Goal: Transaction & Acquisition: Book appointment/travel/reservation

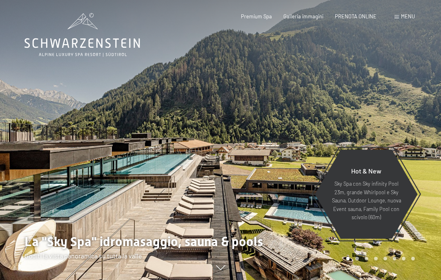
click at [362, 19] on div "PRENOTA ONLINE" at bounding box center [356, 16] width 42 height 7
click at [365, 18] on span "PRENOTA ONLINE" at bounding box center [356, 16] width 42 height 7
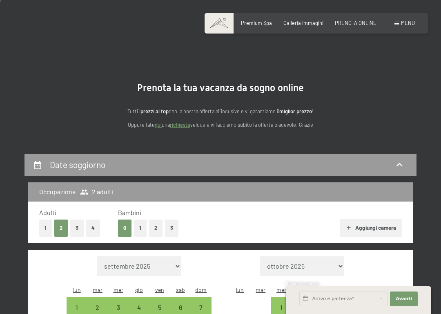
click at [386, 228] on button "Aggiungi camera" at bounding box center [371, 227] width 62 height 18
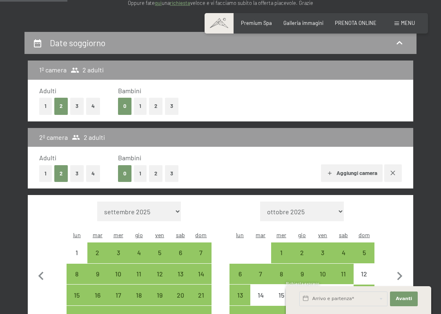
scroll to position [138, 0]
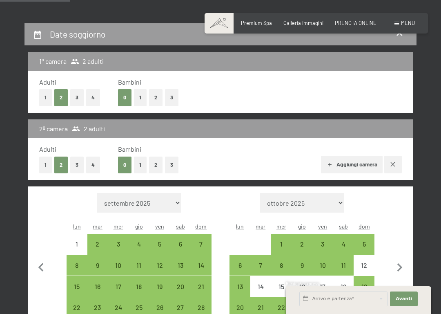
click at [330, 241] on div "3" at bounding box center [322, 250] width 19 height 19
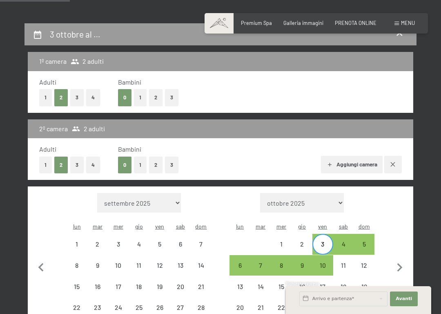
click at [370, 241] on div "5" at bounding box center [363, 250] width 19 height 19
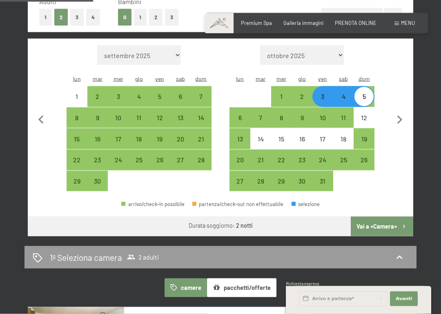
click at [386, 216] on button "Vai a «Camera»" at bounding box center [382, 226] width 62 height 20
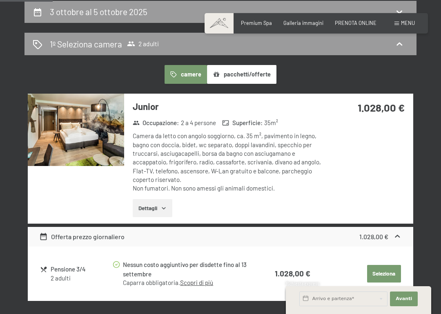
click at [381, 270] on button "Seleziona" at bounding box center [384, 274] width 34 height 18
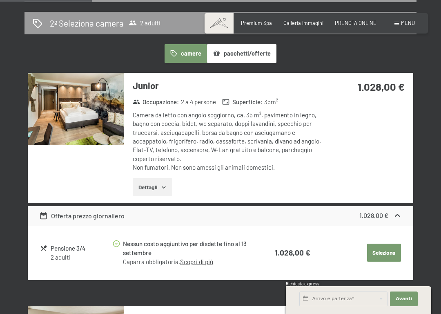
click at [387, 248] on button "Seleziona" at bounding box center [384, 252] width 34 height 18
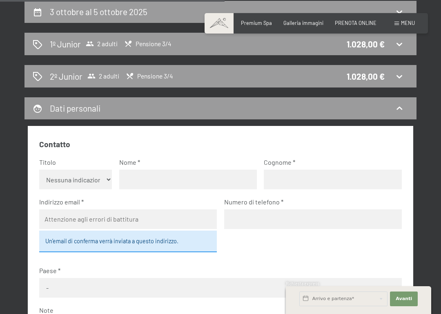
click at [55, 174] on select "Nessuna indicazione Sig.ra Sig." at bounding box center [75, 179] width 72 height 20
select select "m"
click at [127, 174] on input "text" at bounding box center [188, 179] width 138 height 20
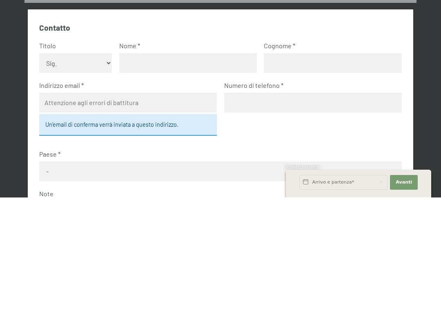
type input "[PERSON_NAME]"
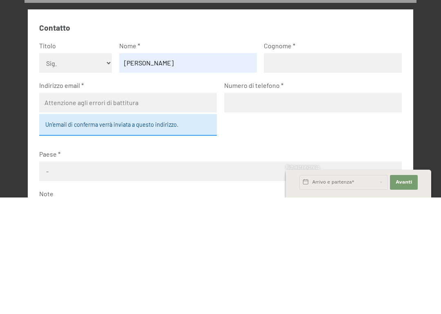
scroll to position [277, 0]
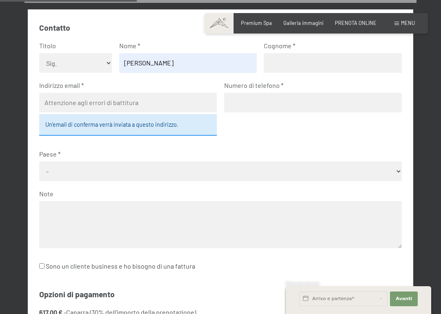
type input "Rebughini"
type input "[EMAIL_ADDRESS][DOMAIN_NAME]"
type input "3383746186"
select select "ITA"
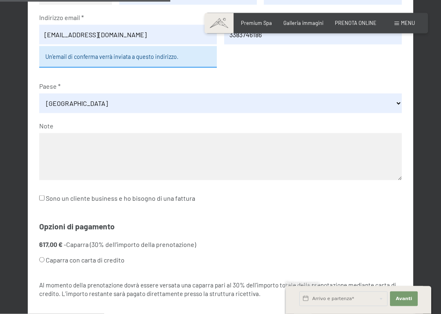
scroll to position [345, 0]
click at [42, 195] on input "Sono un cliente business e ho bisogno di una fattura" at bounding box center [41, 197] width 5 height 5
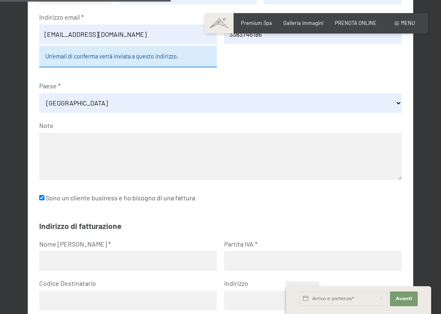
click at [40, 195] on input "Sono un cliente business e ho bisogno di una fattura" at bounding box center [41, 197] width 5 height 5
checkbox input "false"
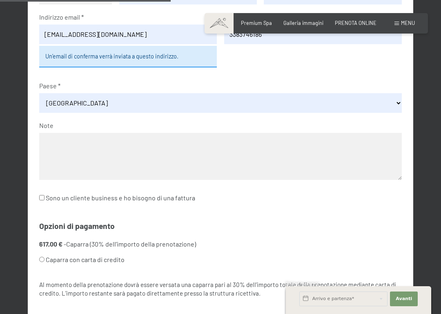
click at [44, 256] on input "Caparra con carta di credito" at bounding box center [41, 258] width 5 height 5
radio input "true"
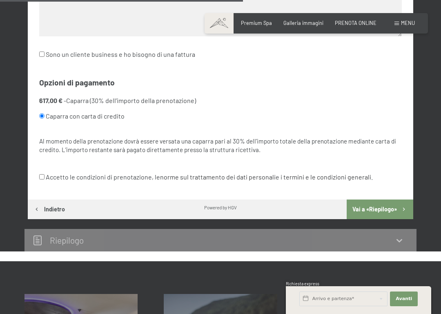
scroll to position [495, 0]
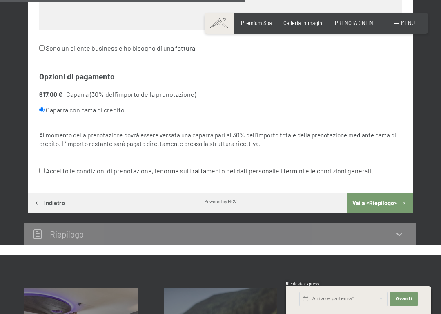
click at [384, 193] on button "Vai a «Riepilogo»" at bounding box center [380, 203] width 67 height 20
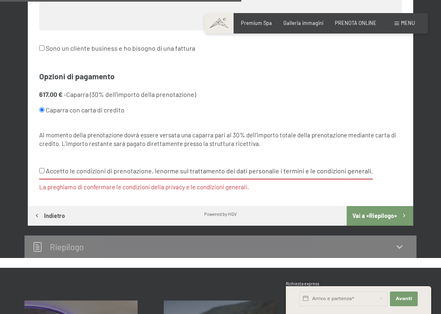
scroll to position [497, 0]
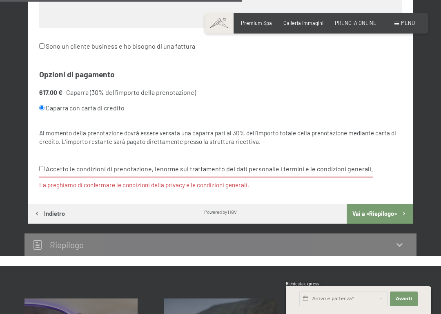
click at [42, 166] on input "Accetto le condizioni di prenotazione, le norme sul trattamento dei dati person…" at bounding box center [41, 168] width 5 height 5
checkbox input "true"
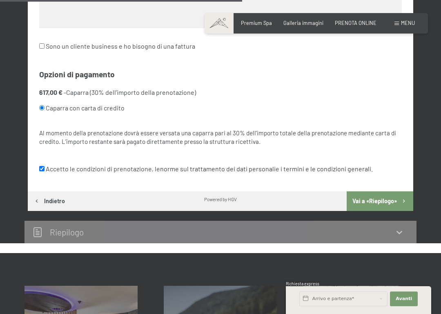
click at [388, 191] on button "Vai a «Riepilogo»" at bounding box center [380, 201] width 67 height 20
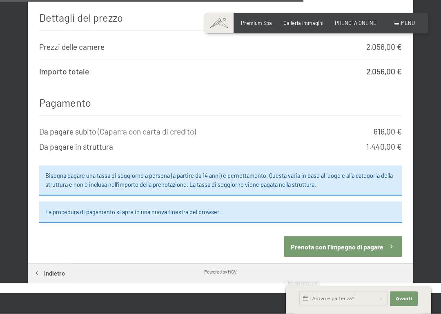
scroll to position [944, 0]
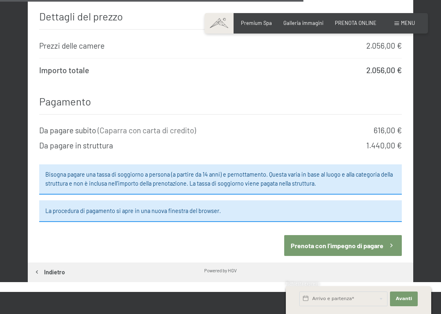
click at [362, 235] on button "Prenota con l’impegno di pagare" at bounding box center [342, 245] width 117 height 21
